Goal: Find specific page/section: Find specific page/section

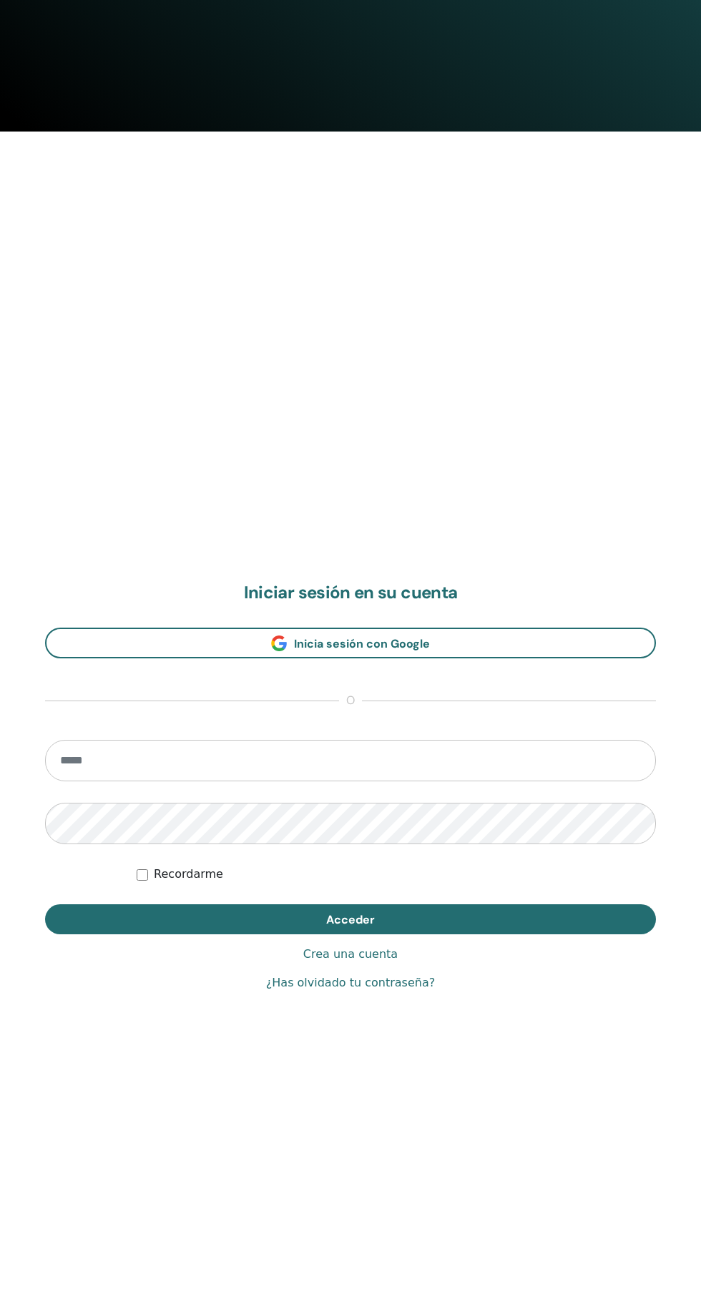
scroll to position [1211, 0]
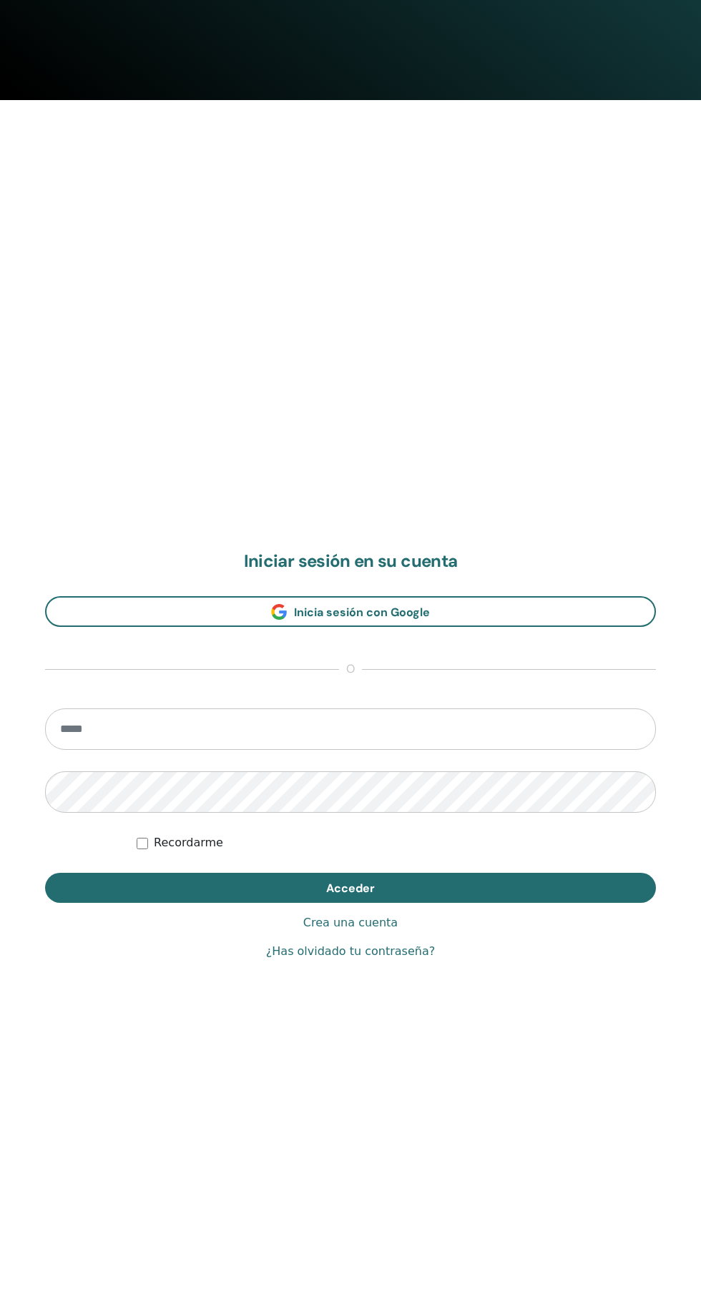
click at [455, 724] on input "email" at bounding box center [350, 728] width 610 height 41
type input "**********"
click at [45, 873] on button "Acceder" at bounding box center [350, 888] width 610 height 30
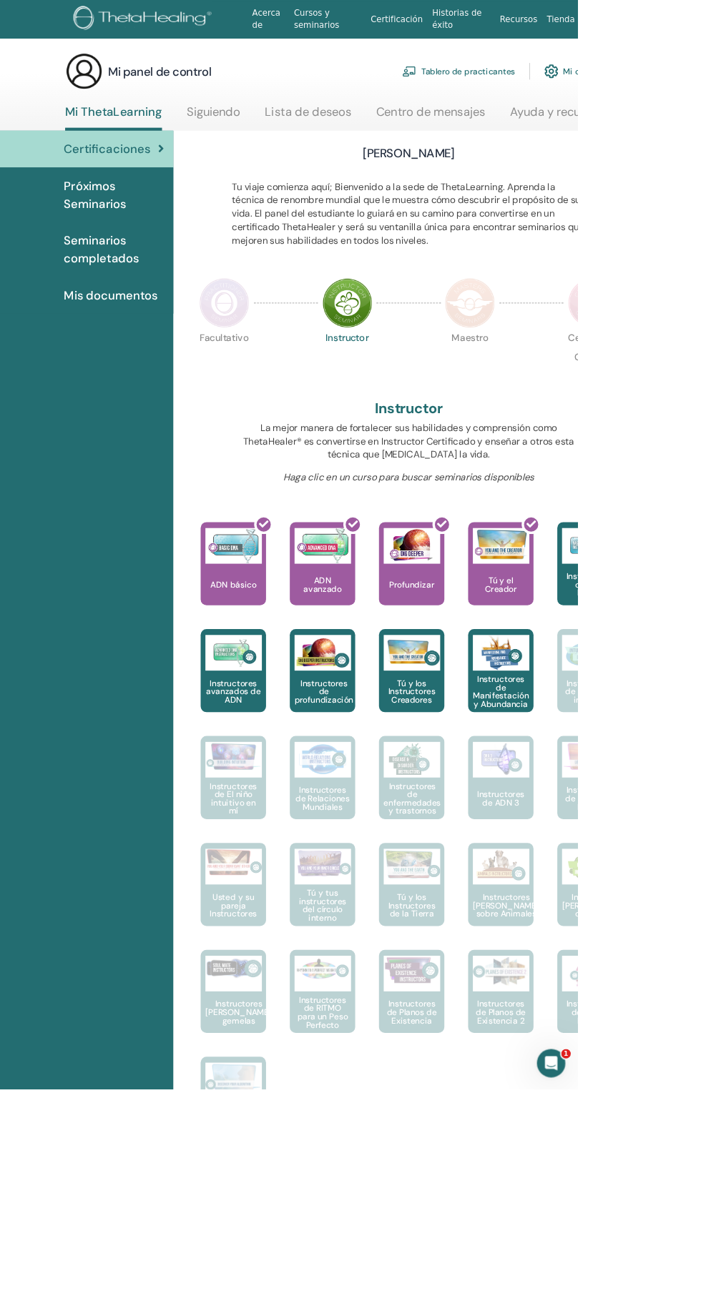
click at [149, 348] on font "Mis documentos" at bounding box center [139, 355] width 113 height 19
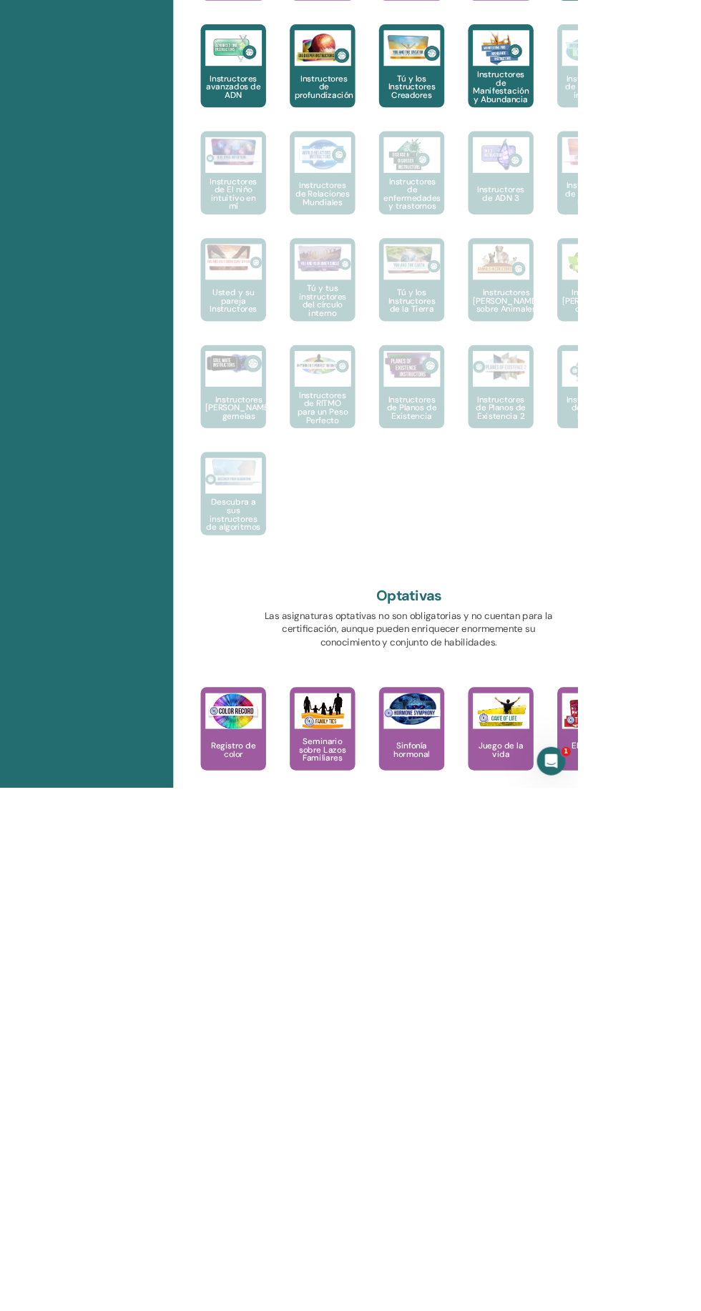
scroll to position [427, 0]
